Goal: Task Accomplishment & Management: Complete application form

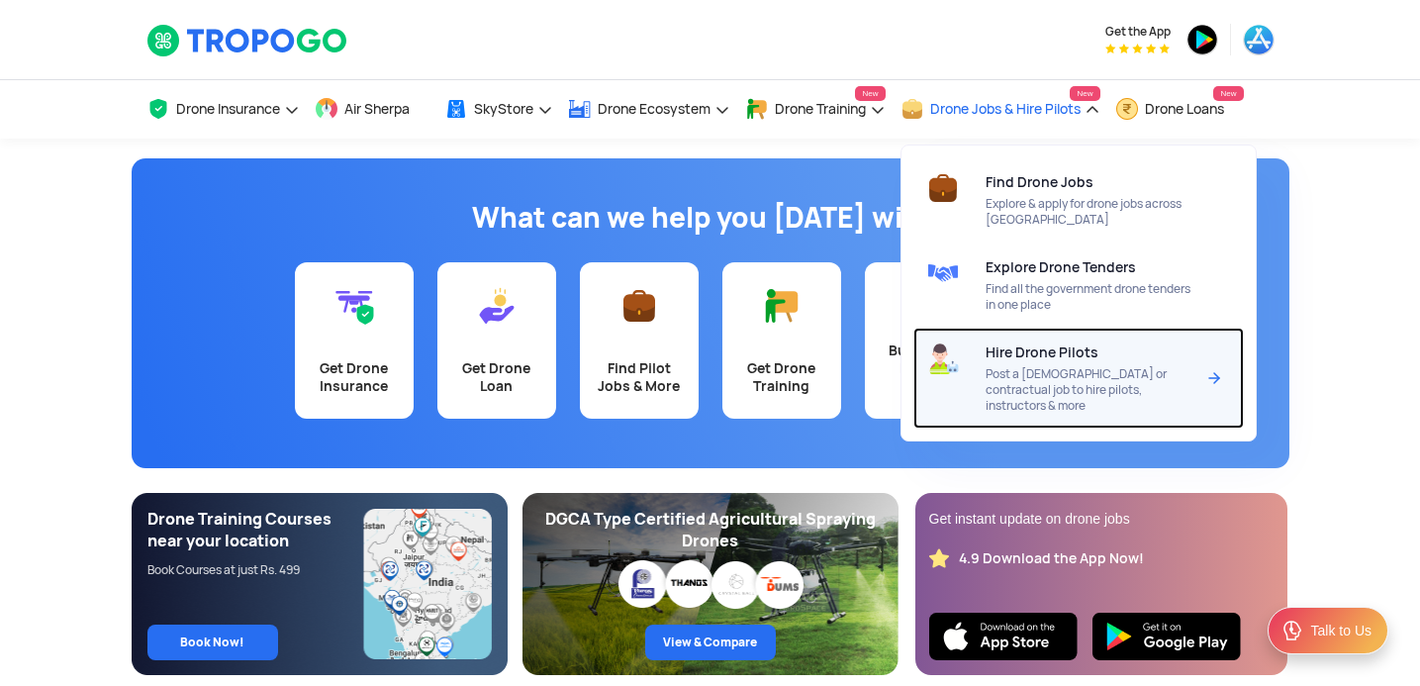
click at [1033, 360] on span "Hire Drone Pilots" at bounding box center [1042, 352] width 113 height 16
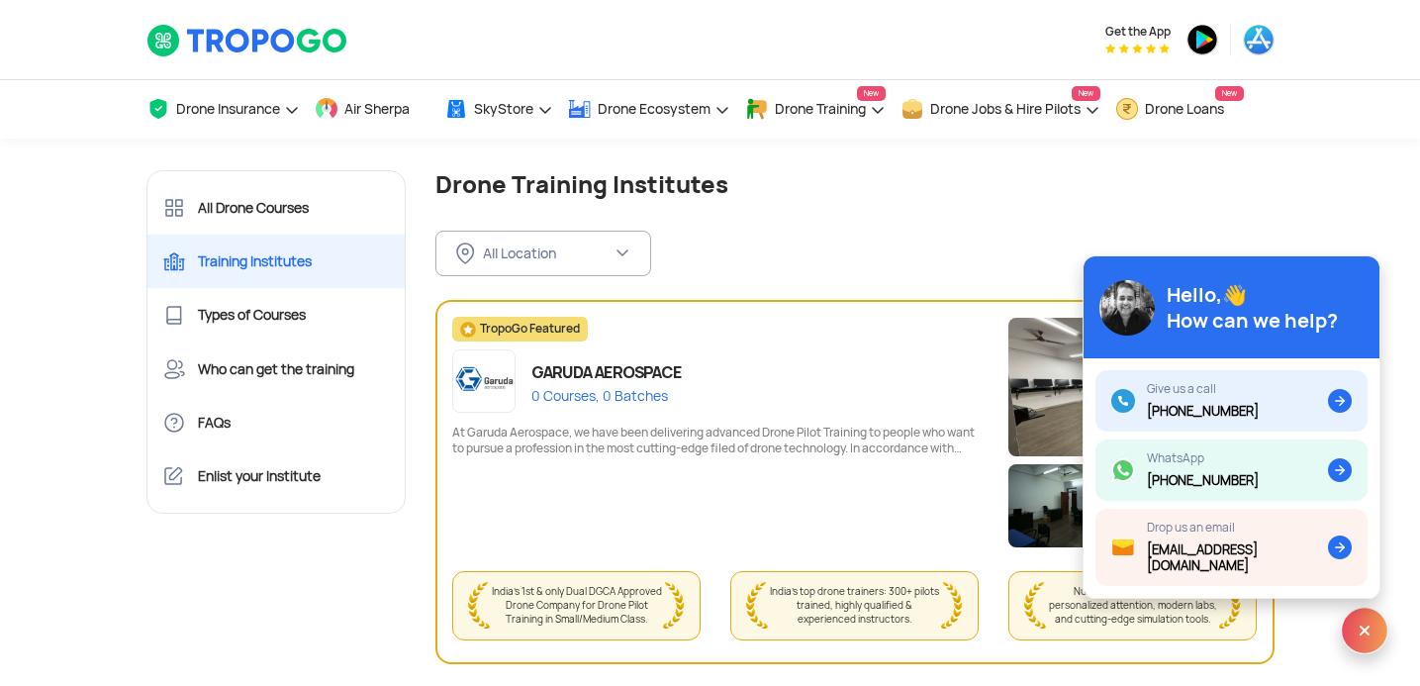
click at [930, 216] on div "All Location FILTER BY LOCATION All Location Andaman and Nicobar Islands (Port …" at bounding box center [854, 237] width 839 height 77
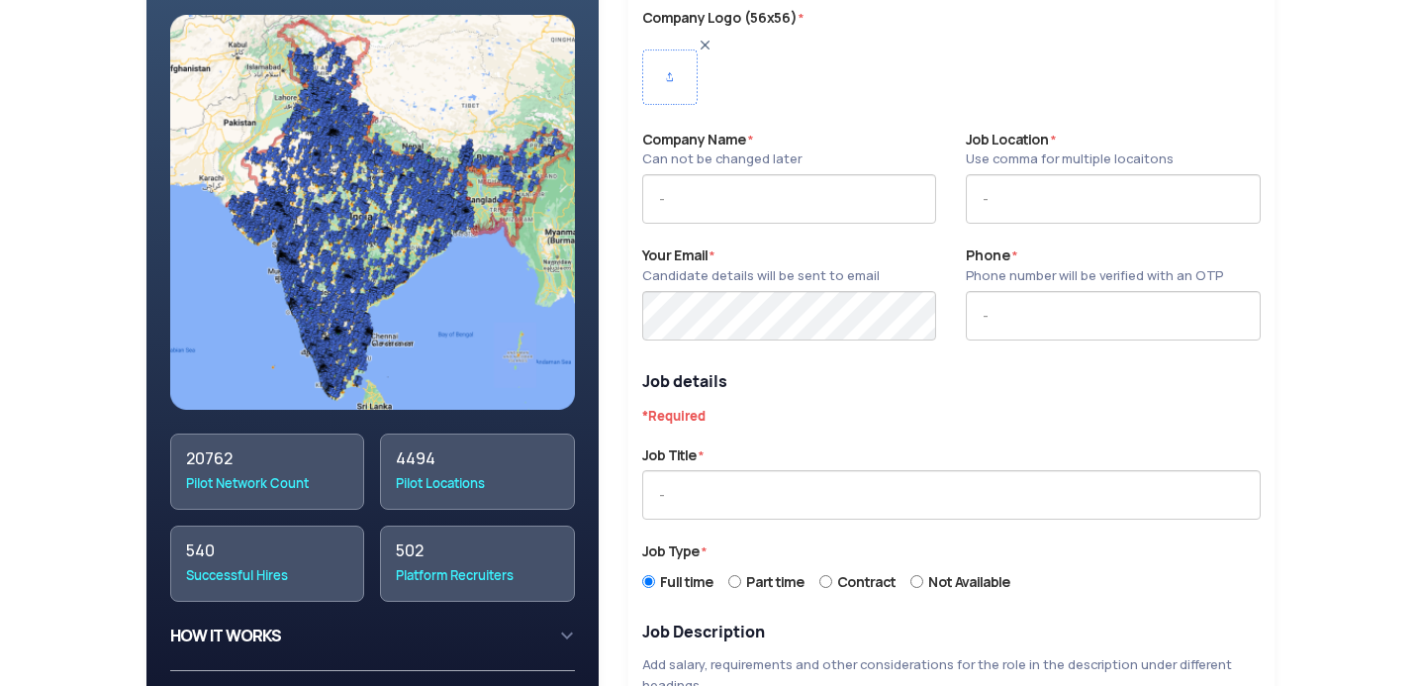
scroll to position [300, 0]
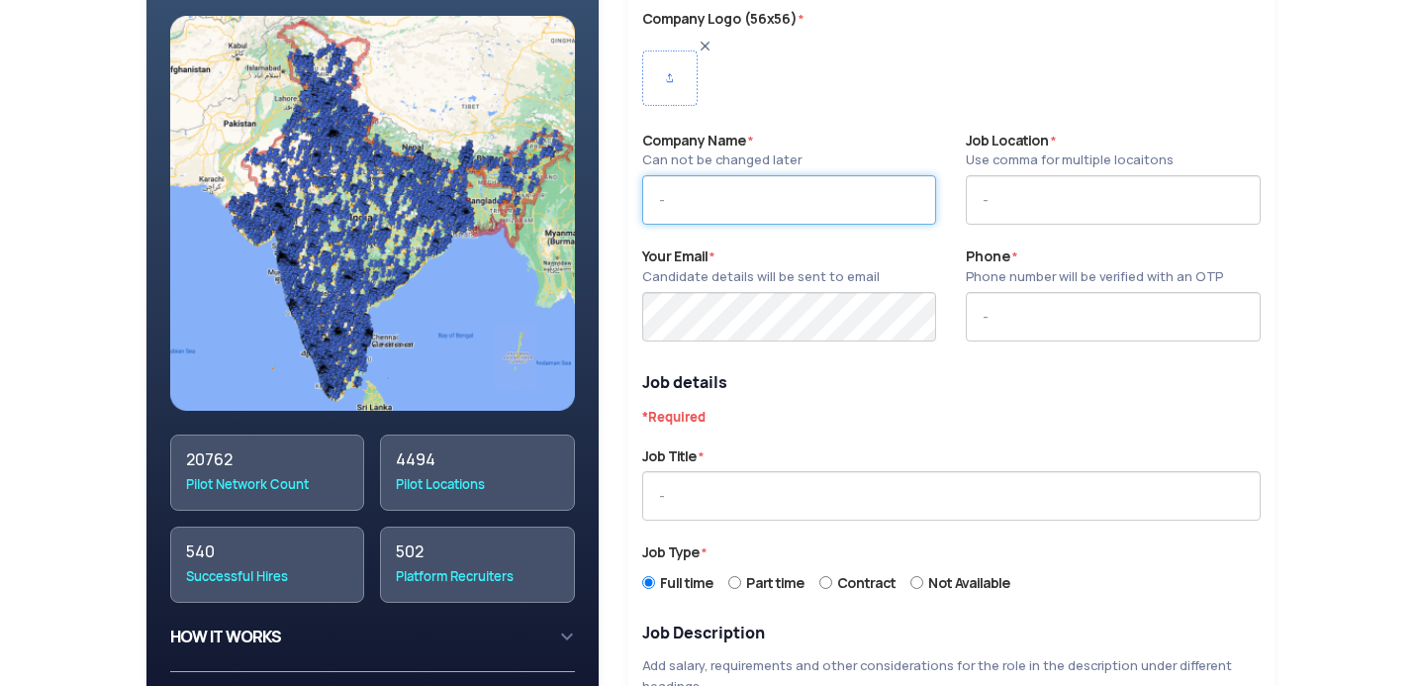
click at [710, 201] on input "text" at bounding box center [789, 199] width 294 height 49
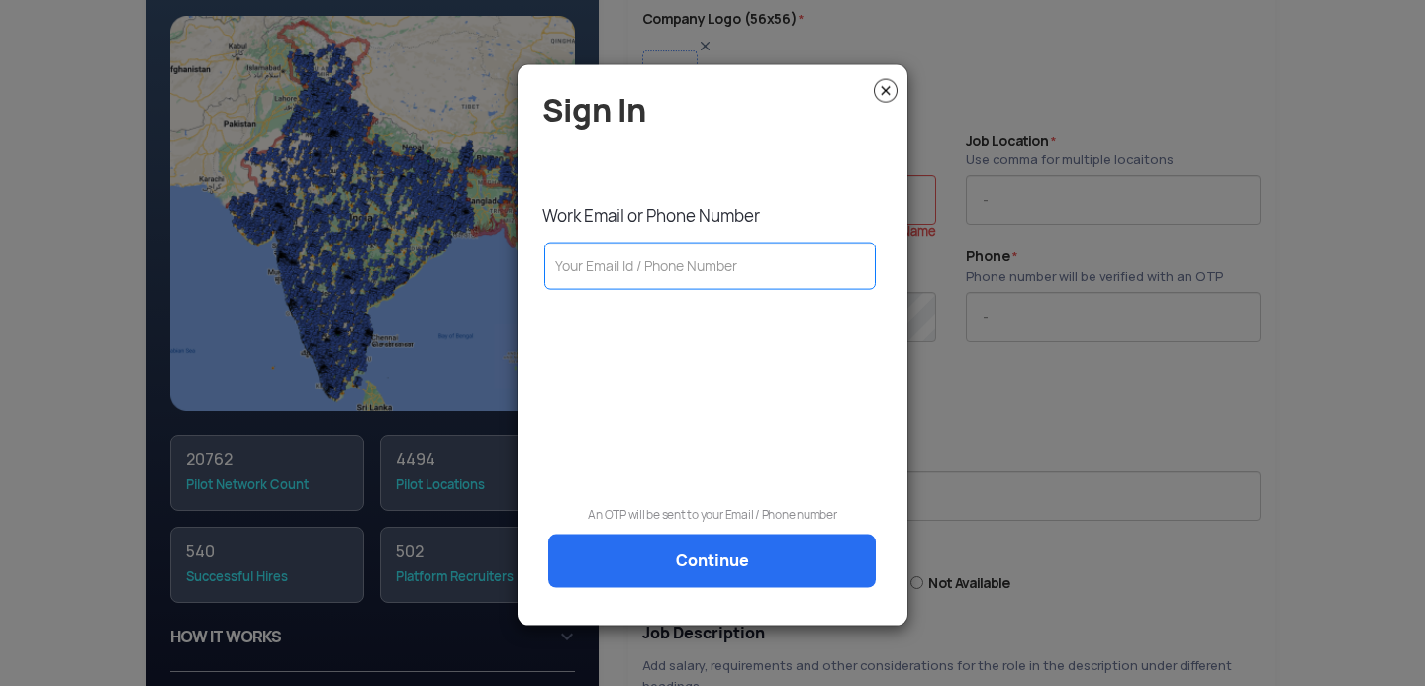
click at [894, 91] on img at bounding box center [886, 90] width 24 height 24
